Goal: Task Accomplishment & Management: Manage account settings

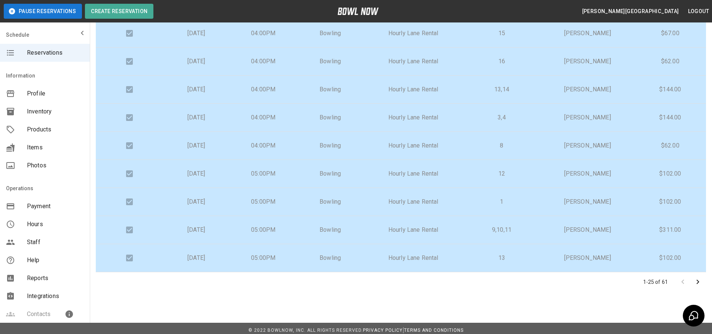
scroll to position [80, 0]
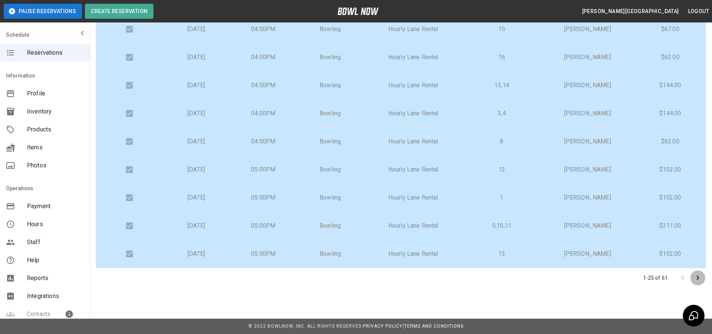
click at [697, 278] on icon "Go to next page" at bounding box center [698, 277] width 9 height 9
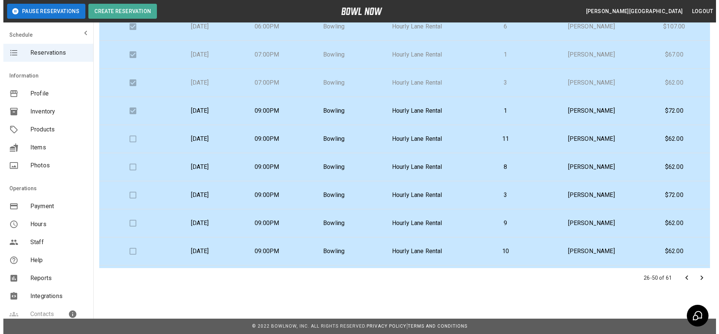
scroll to position [150, 0]
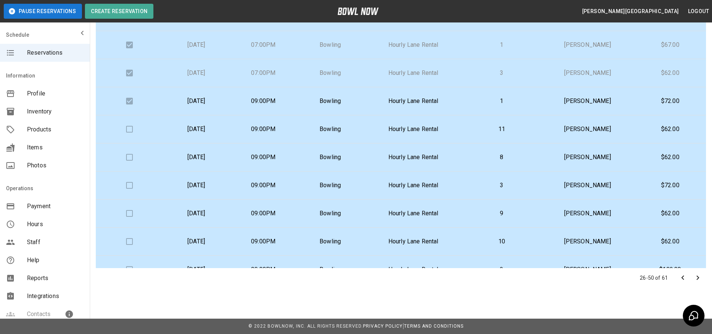
click at [505, 135] on td "11" at bounding box center [502, 129] width 78 height 28
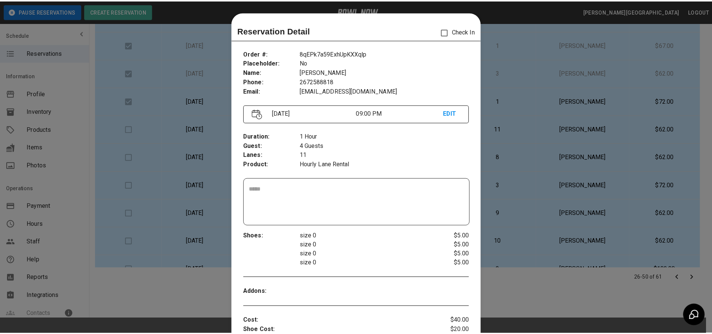
scroll to position [12, 0]
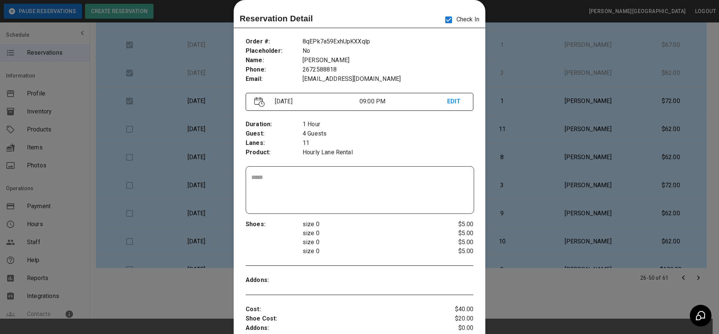
click at [575, 119] on div at bounding box center [359, 167] width 719 height 334
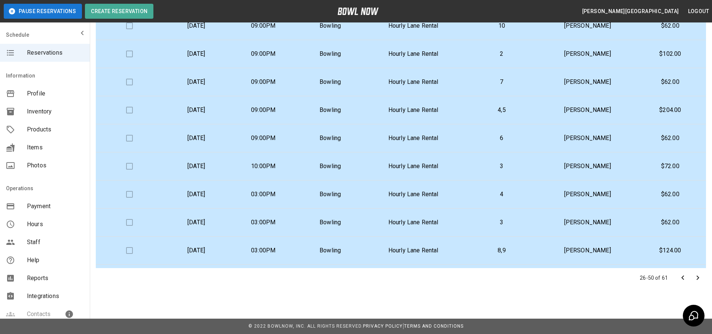
scroll to position [371, 0]
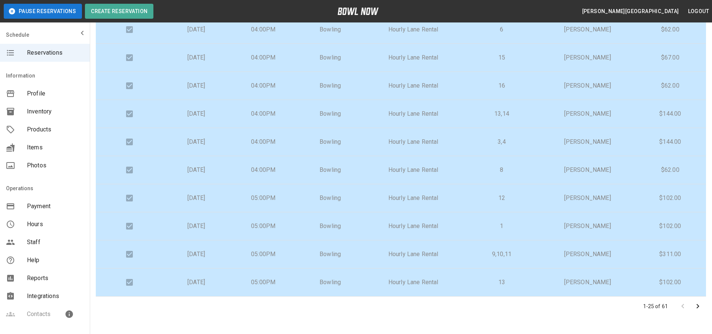
scroll to position [80, 0]
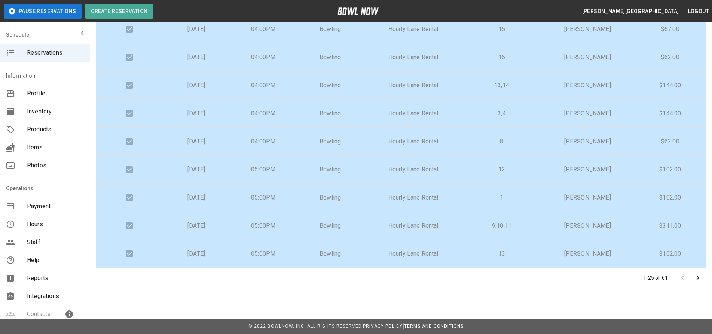
click at [695, 276] on icon "Go to next page" at bounding box center [698, 277] width 9 height 9
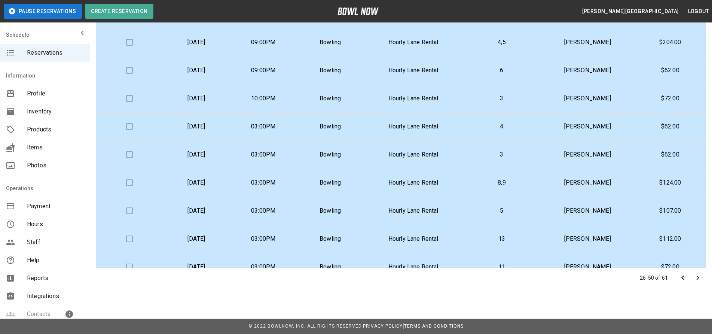
scroll to position [446, 0]
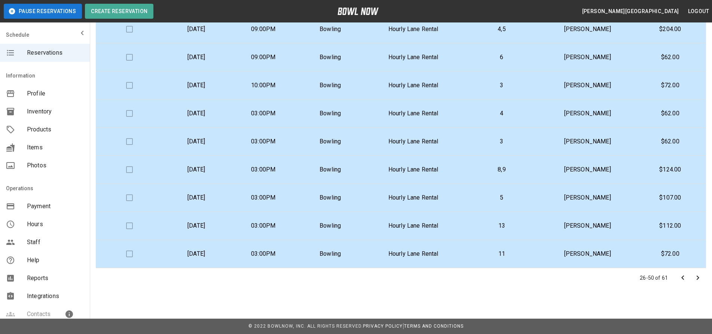
click at [698, 279] on icon "Go to next page" at bounding box center [698, 278] width 3 height 4
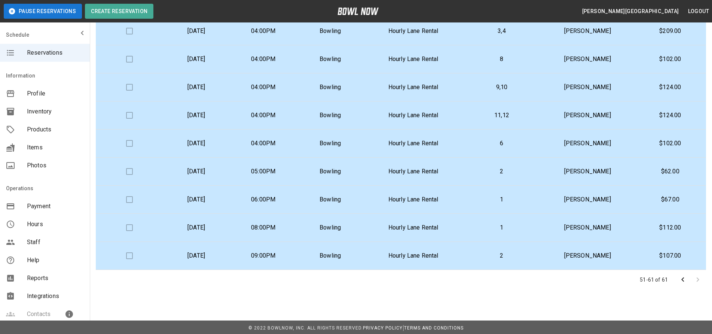
scroll to position [80, 0]
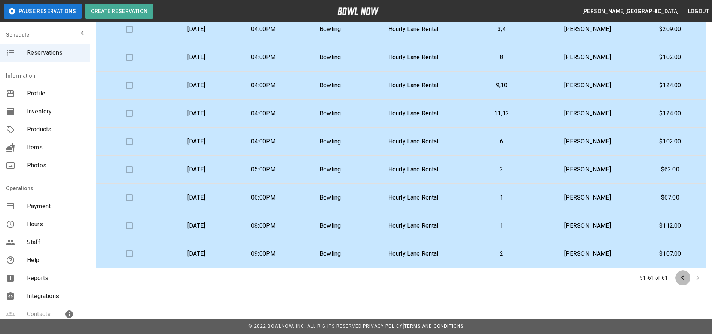
click at [682, 277] on icon "Go to previous page" at bounding box center [683, 277] width 9 height 9
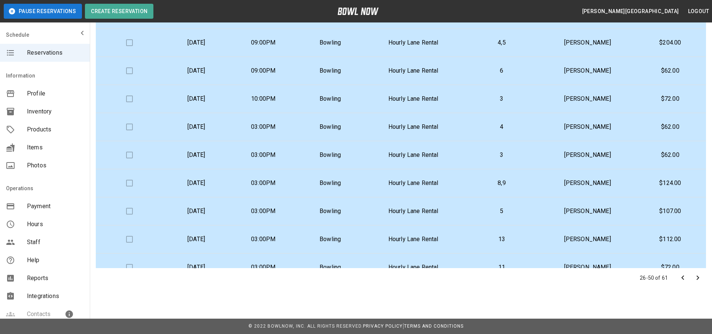
scroll to position [446, 0]
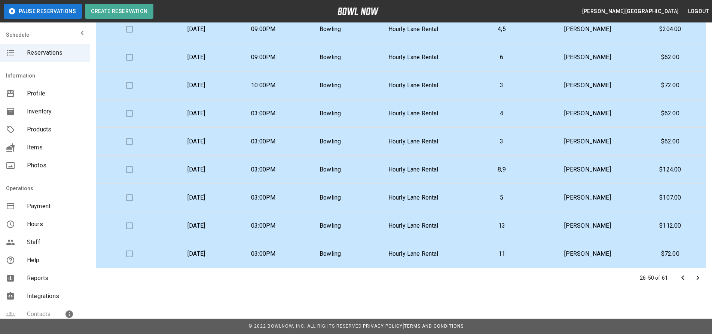
click at [698, 278] on icon "Go to next page" at bounding box center [698, 277] width 9 height 9
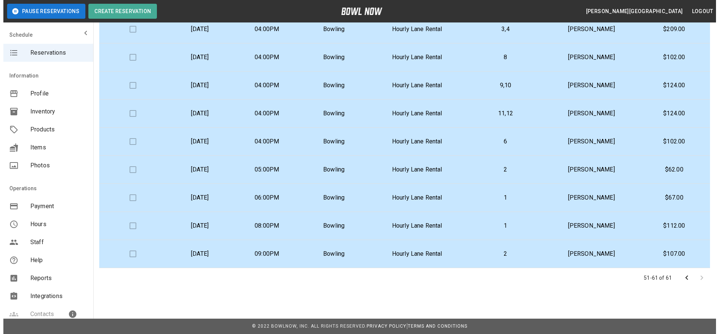
scroll to position [53, 0]
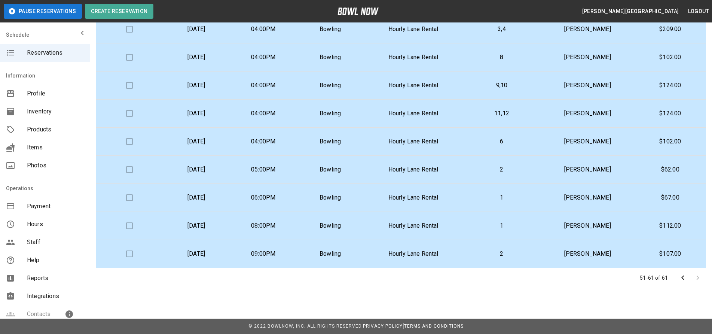
click at [596, 255] on p "Edward Targonski" at bounding box center [588, 253] width 82 height 9
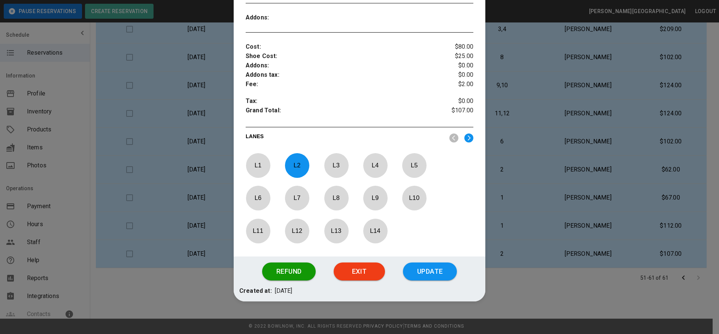
scroll to position [288, 0]
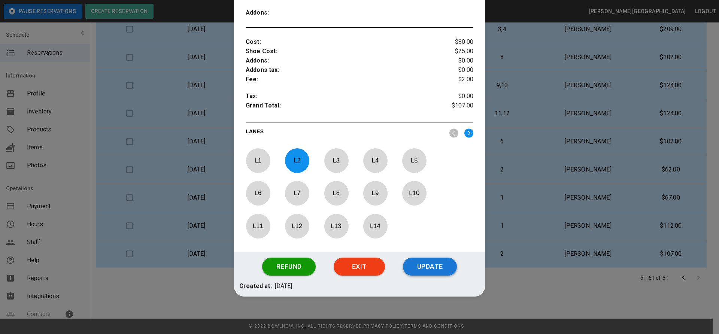
click at [429, 264] on button "Update" at bounding box center [430, 267] width 54 height 18
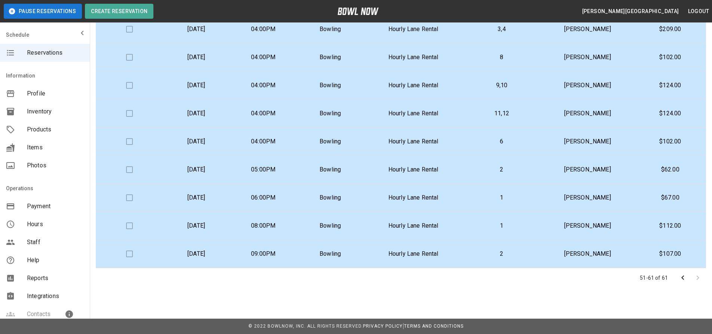
click at [547, 256] on td "Edward Targonski" at bounding box center [588, 254] width 94 height 28
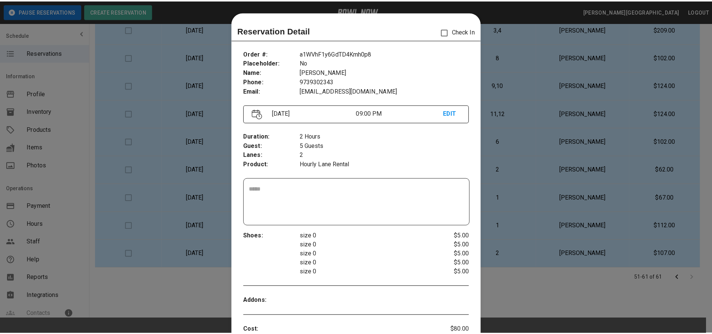
scroll to position [12, 0]
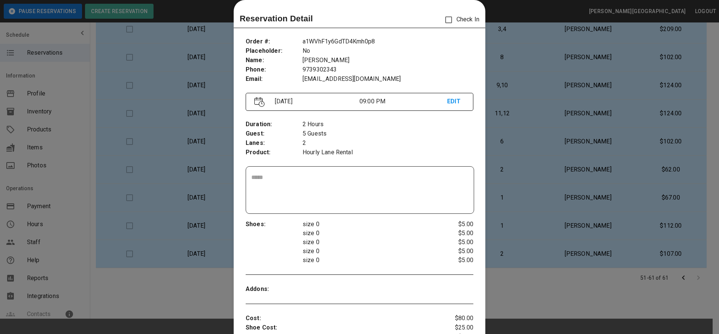
drag, startPoint x: 526, startPoint y: 194, endPoint x: 526, endPoint y: 210, distance: 16.5
click at [526, 210] on div at bounding box center [359, 167] width 719 height 334
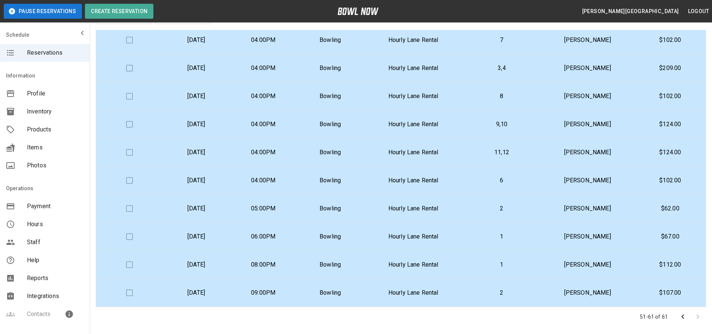
scroll to position [80, 0]
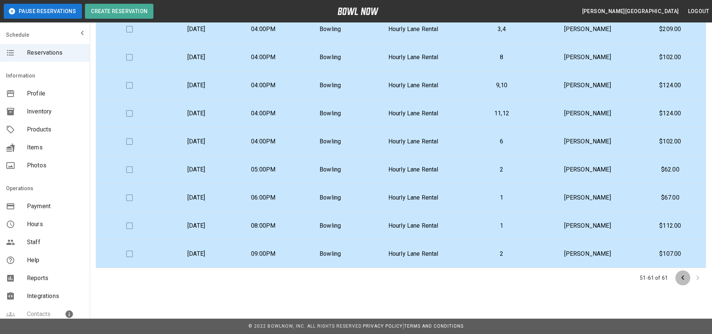
click at [682, 277] on icon "Go to previous page" at bounding box center [683, 277] width 9 height 9
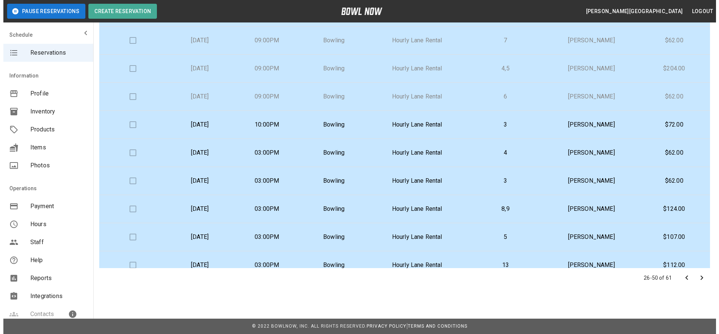
scroll to position [407, 0]
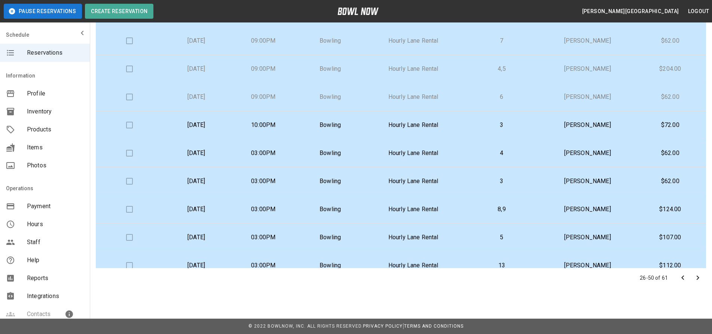
click at [594, 99] on p "[PERSON_NAME]" at bounding box center [588, 96] width 82 height 9
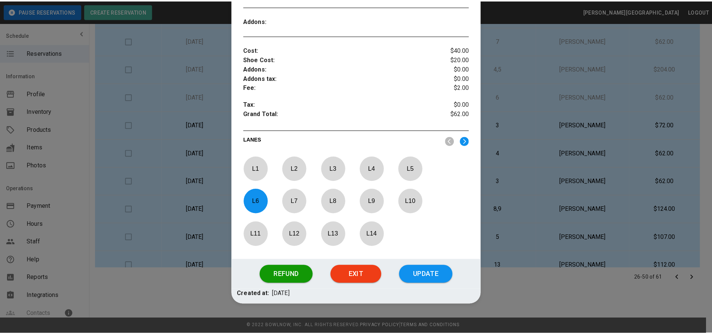
scroll to position [273, 0]
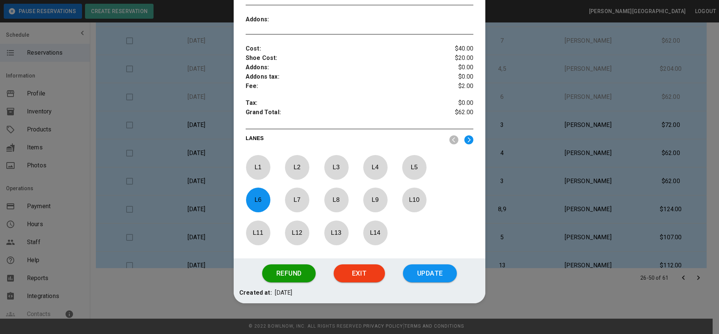
click at [615, 128] on div at bounding box center [359, 167] width 719 height 334
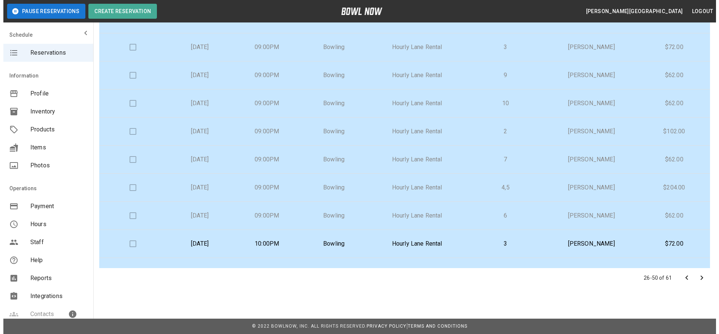
scroll to position [285, 0]
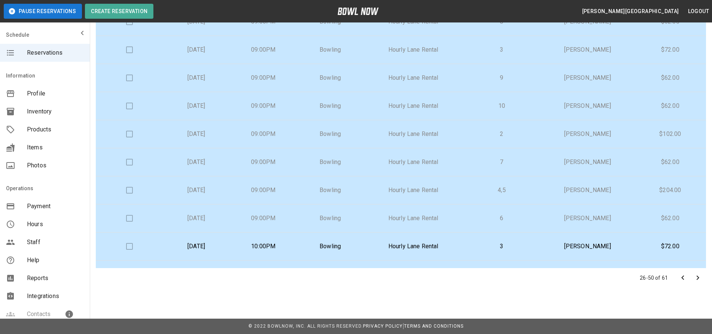
click at [623, 105] on p "[PERSON_NAME]" at bounding box center [588, 105] width 82 height 9
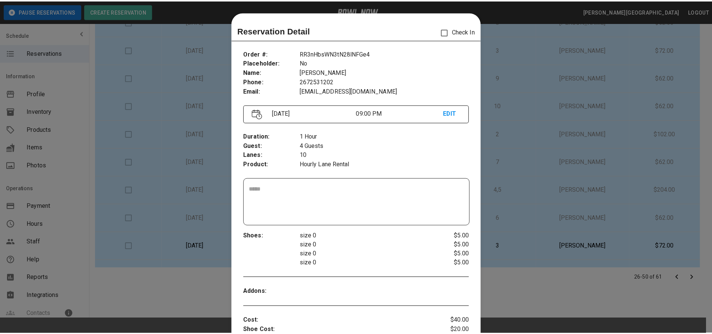
scroll to position [12, 0]
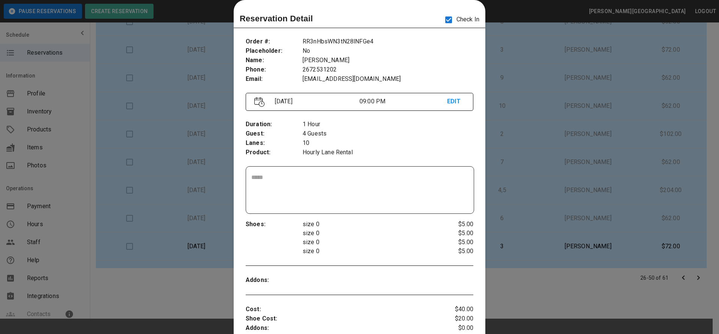
click at [587, 158] on div at bounding box center [359, 167] width 719 height 334
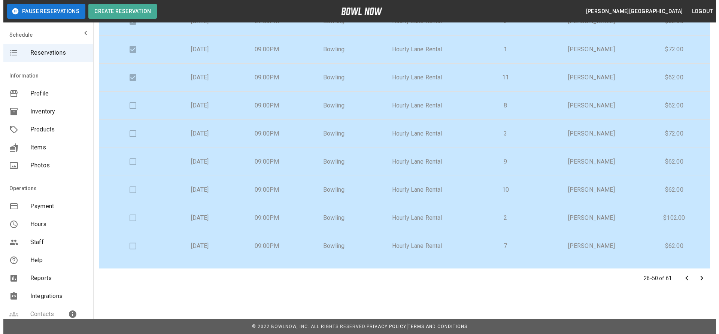
scroll to position [200, 0]
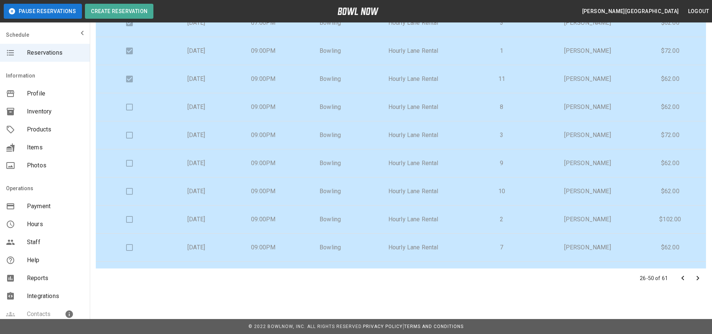
click at [619, 109] on p "[PERSON_NAME]" at bounding box center [588, 107] width 82 height 9
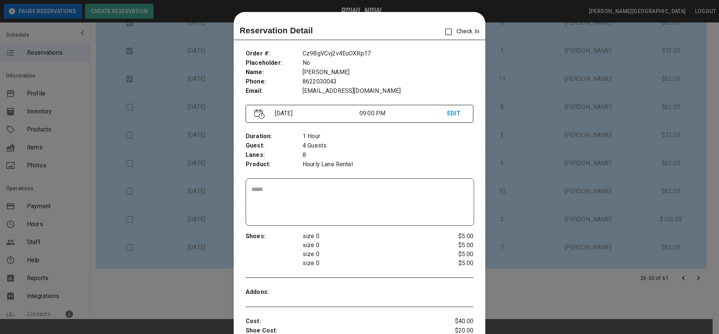
scroll to position [12, 0]
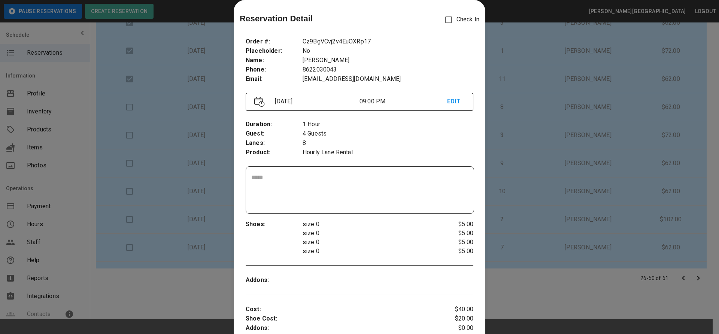
click at [458, 22] on p "Check In" at bounding box center [460, 20] width 39 height 16
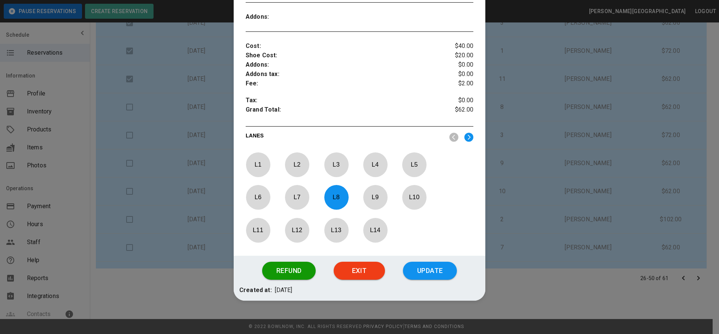
scroll to position [279, 0]
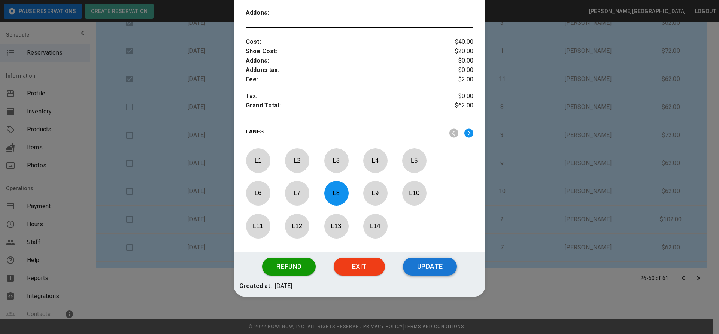
click at [426, 275] on button "Update" at bounding box center [430, 267] width 54 height 18
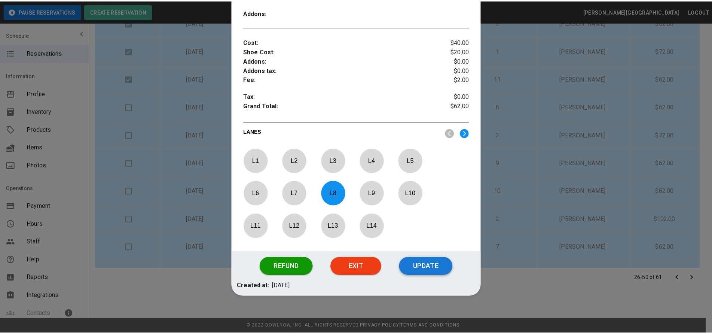
scroll to position [242, 0]
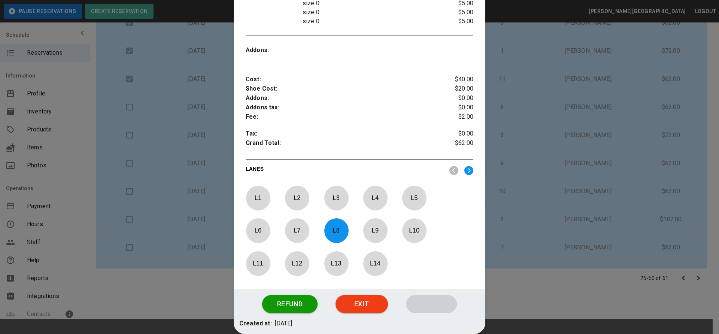
click at [425, 263] on div "L 1 L 2 L 3 L 4 L 5 L 6 L 7 L 8 L 9 L 10 L 11 L 12 L 13 L 14" at bounding box center [360, 232] width 228 height 92
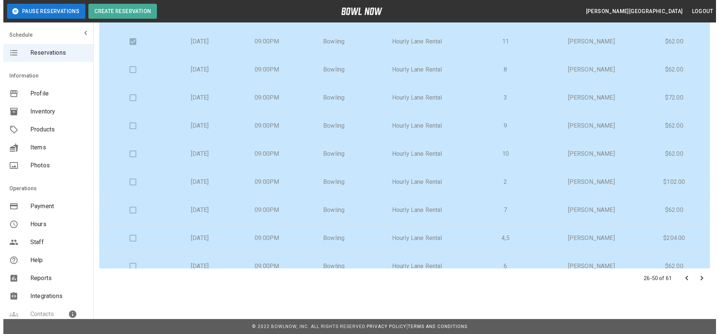
scroll to position [275, 0]
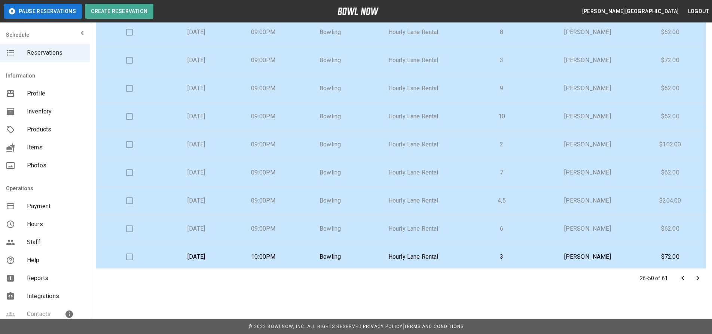
click at [463, 207] on td "Hourly Lane Rental" at bounding box center [413, 201] width 99 height 28
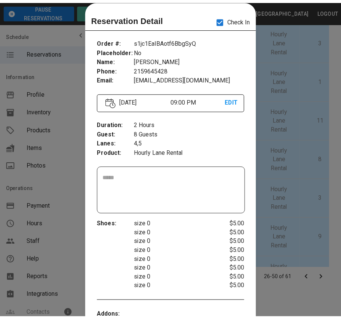
scroll to position [391, 0]
